Goal: Information Seeking & Learning: Learn about a topic

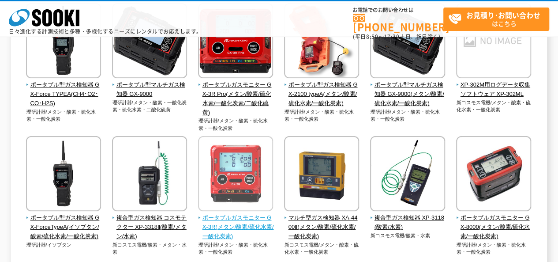
scroll to position [88, 0]
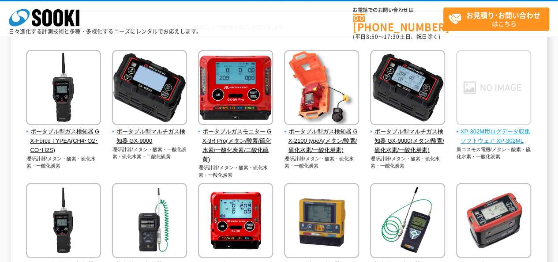
click at [502, 95] on img at bounding box center [493, 88] width 75 height 77
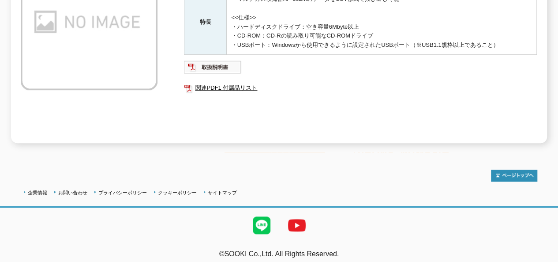
scroll to position [79, 0]
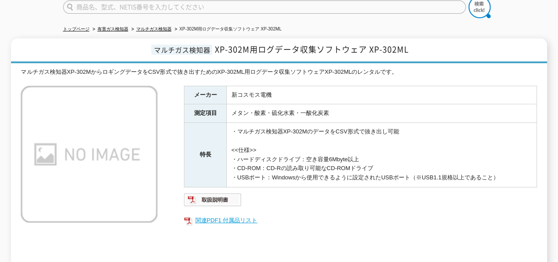
click at [223, 216] on link "関連PDF1 付属品リスト" at bounding box center [360, 219] width 353 height 11
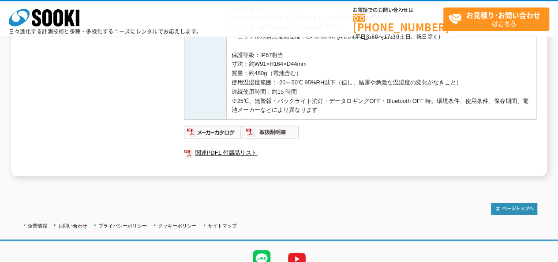
scroll to position [346, 0]
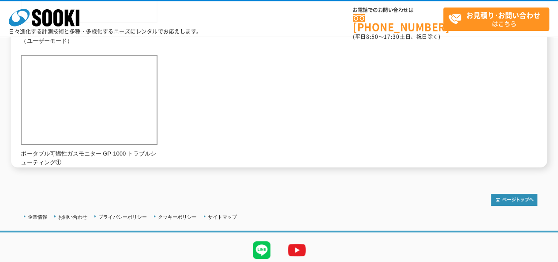
scroll to position [704, 0]
